Goal: Navigation & Orientation: Find specific page/section

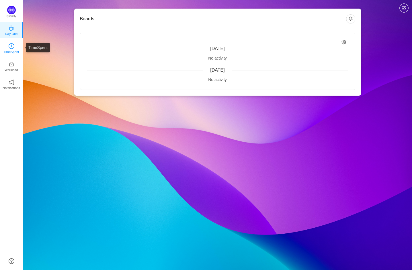
click at [11, 54] on p "TimeSpent" at bounding box center [11, 51] width 15 height 5
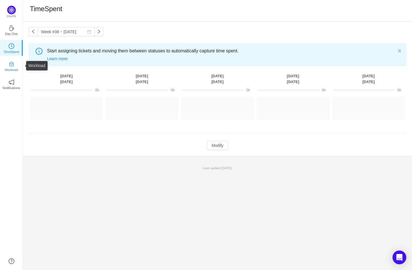
click at [14, 65] on icon "icon: inbox" at bounding box center [12, 64] width 6 height 6
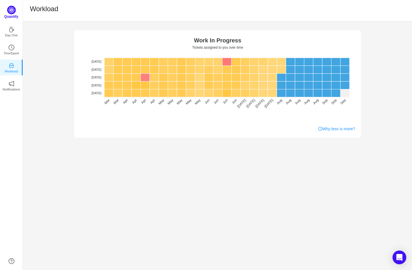
click at [10, 10] on img at bounding box center [11, 10] width 9 height 9
click at [10, 27] on icon "icon: coffee" at bounding box center [11, 28] width 5 height 6
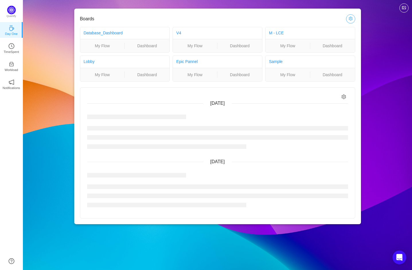
click at [350, 18] on button "button" at bounding box center [350, 18] width 9 height 9
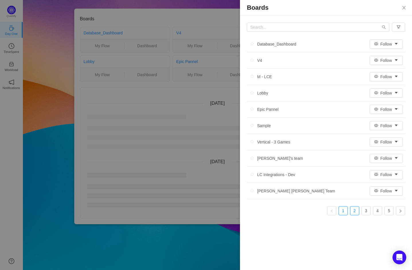
click at [354, 211] on link "2" at bounding box center [354, 211] width 9 height 9
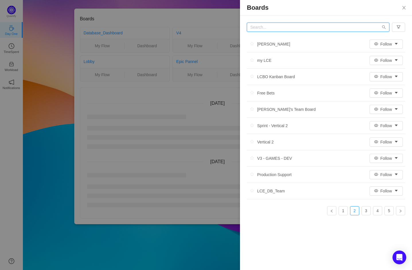
click at [269, 25] on input "text" at bounding box center [318, 27] width 142 height 9
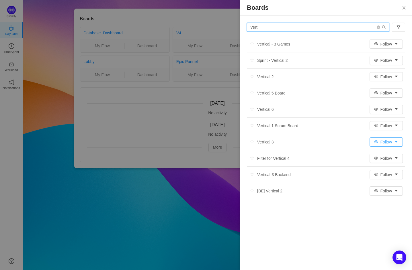
type input "Vert"
click at [378, 142] on button "Follow" at bounding box center [385, 142] width 33 height 9
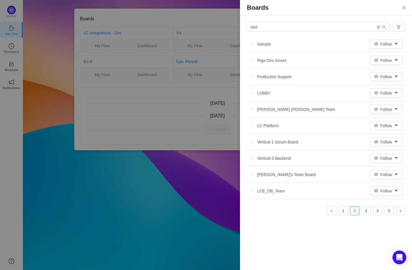
click at [389, 153] on li "Vertical-3 Backend Follow" at bounding box center [326, 158] width 158 height 16
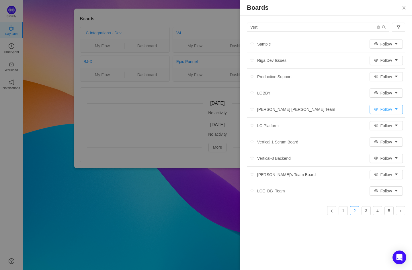
click at [375, 109] on button "Follow" at bounding box center [385, 109] width 33 height 9
click at [379, 120] on li "Participating" at bounding box center [386, 120] width 35 height 9
click at [380, 112] on button "Participating" at bounding box center [381, 109] width 44 height 9
click at [374, 138] on li "Ignore" at bounding box center [379, 139] width 45 height 9
click at [388, 107] on button "Ignore" at bounding box center [385, 109] width 33 height 9
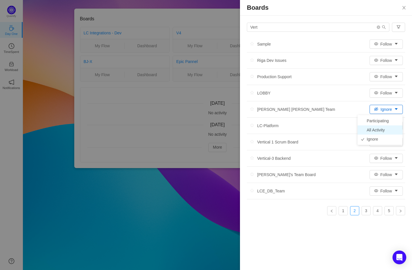
click at [378, 130] on li "All Activity" at bounding box center [379, 129] width 45 height 9
click at [401, 5] on button "Close" at bounding box center [404, 8] width 16 height 16
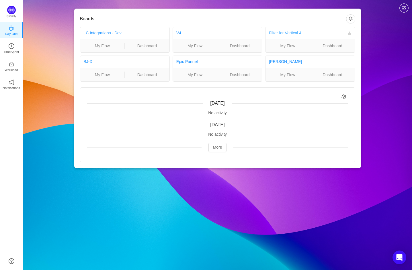
click at [289, 32] on link "Filter for Vertical 4" at bounding box center [285, 33] width 32 height 5
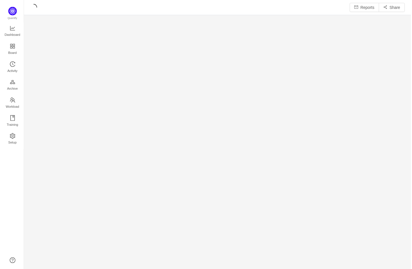
scroll to position [270, 389]
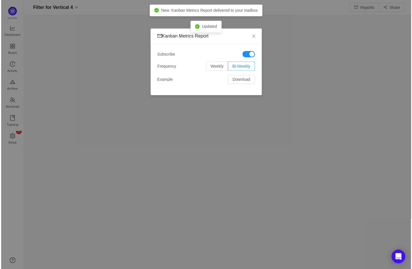
scroll to position [269, 389]
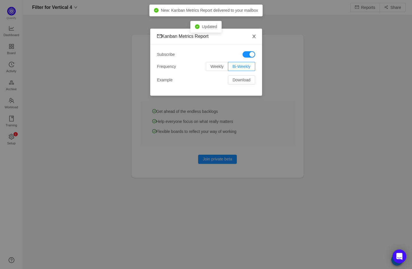
click at [256, 33] on span "Close" at bounding box center [254, 37] width 16 height 16
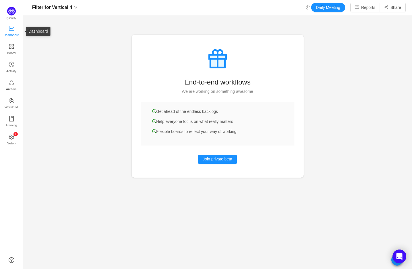
click at [11, 30] on span "Dashboard" at bounding box center [11, 34] width 16 height 11
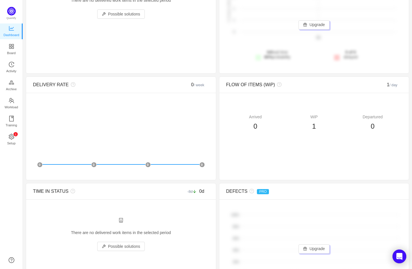
scroll to position [88, 0]
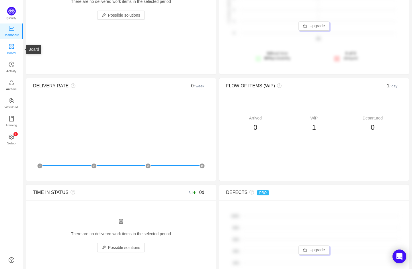
click at [11, 51] on span "Board" at bounding box center [11, 52] width 9 height 11
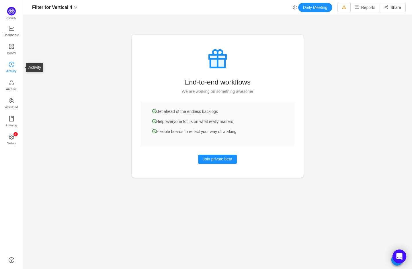
click at [13, 68] on span "Activity" at bounding box center [11, 70] width 10 height 11
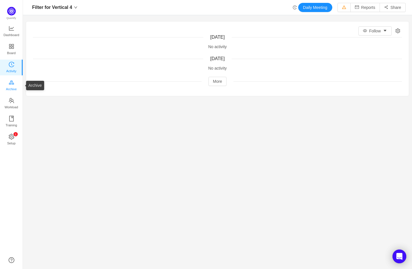
click at [12, 89] on span "Archive" at bounding box center [11, 88] width 11 height 11
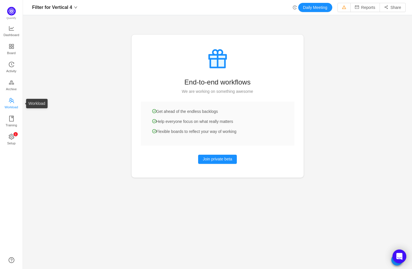
click at [10, 103] on span "Workload" at bounding box center [11, 106] width 13 height 11
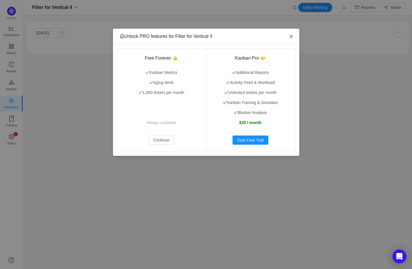
click at [290, 35] on icon "icon: close" at bounding box center [291, 36] width 5 height 5
